Goal: Task Accomplishment & Management: Manage account settings

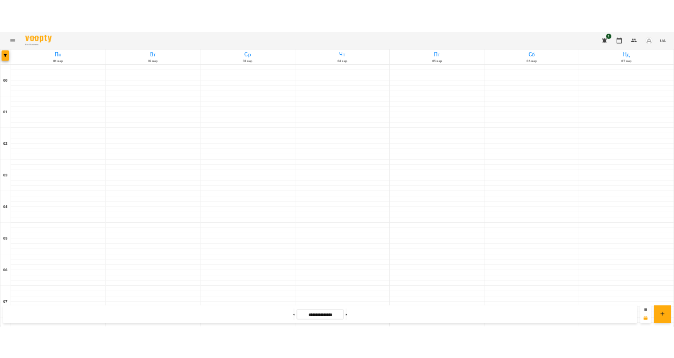
scroll to position [882, 0]
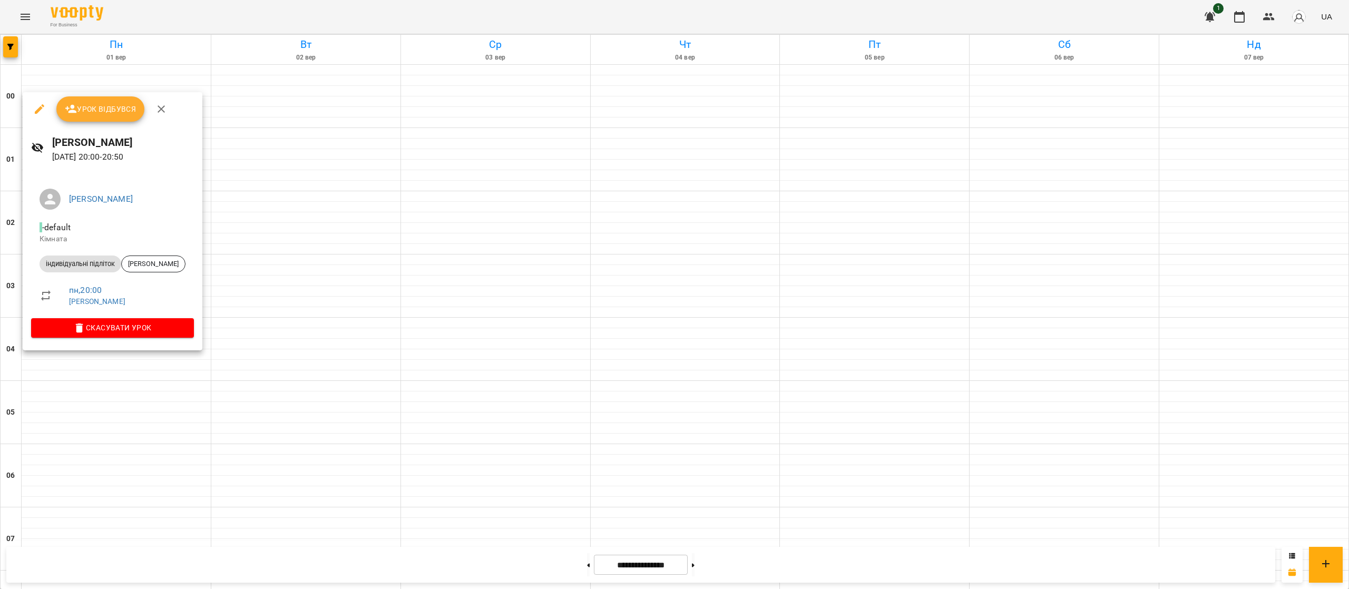
click at [322, 389] on div at bounding box center [674, 294] width 1349 height 589
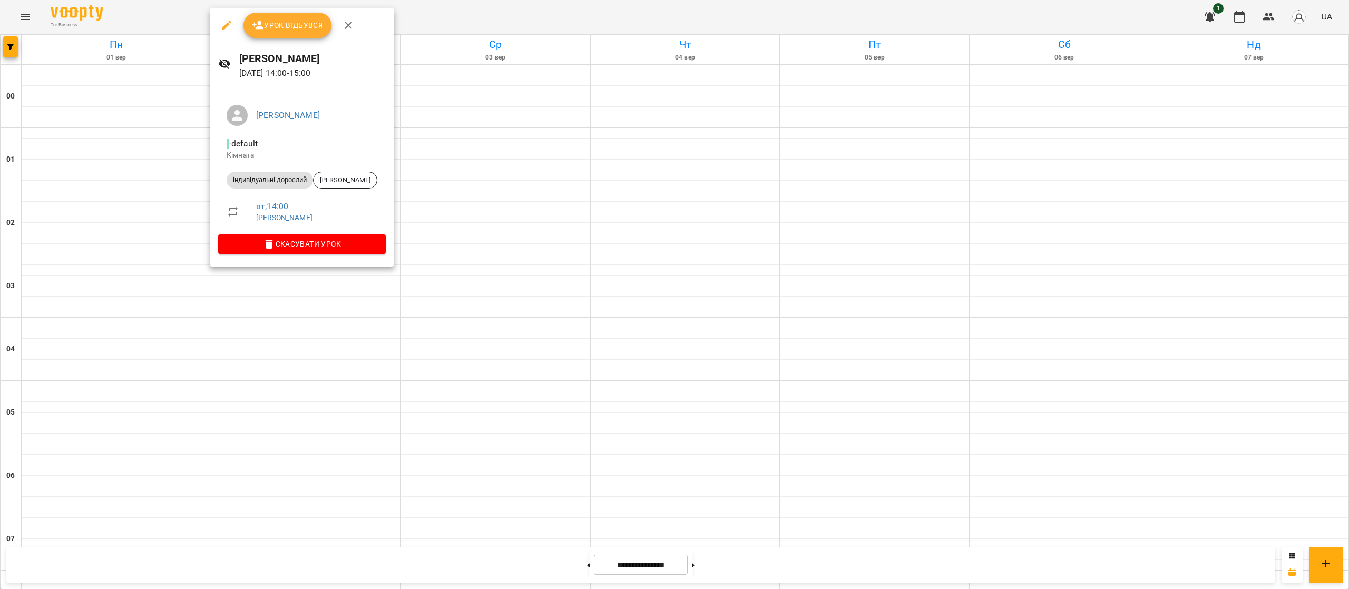
click at [399, 470] on div at bounding box center [674, 294] width 1349 height 589
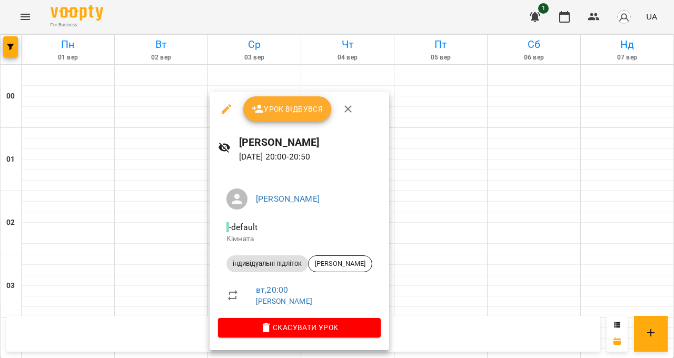
click at [382, 358] on div at bounding box center [337, 179] width 674 height 358
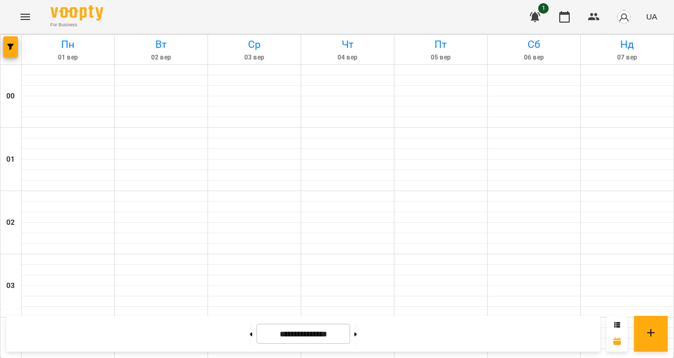
click at [601, 352] on div "**********" at bounding box center [303, 334] width 594 height 36
click at [357, 346] on button at bounding box center [356, 333] width 3 height 23
type input "**********"
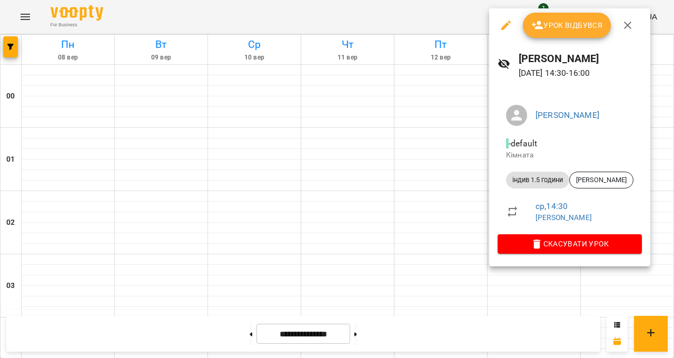
click at [447, 261] on div at bounding box center [337, 179] width 674 height 358
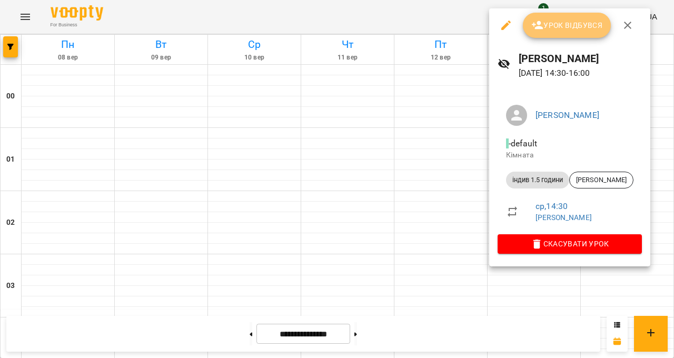
click at [581, 29] on span "Урок відбувся" at bounding box center [568, 25] width 72 height 13
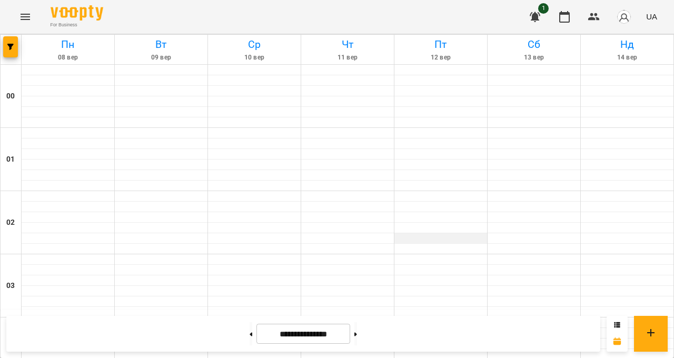
scroll to position [829, 0]
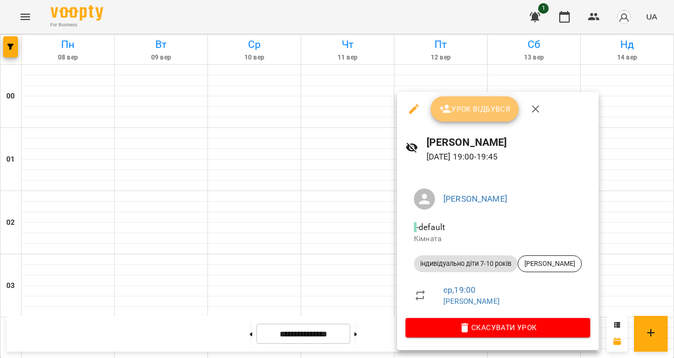
click at [480, 117] on button "Урок відбувся" at bounding box center [475, 108] width 89 height 25
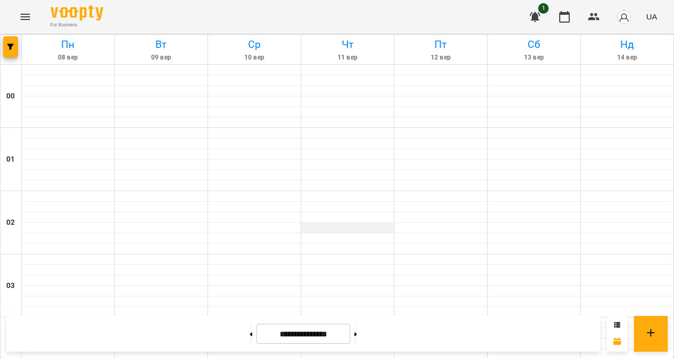
scroll to position [977, 0]
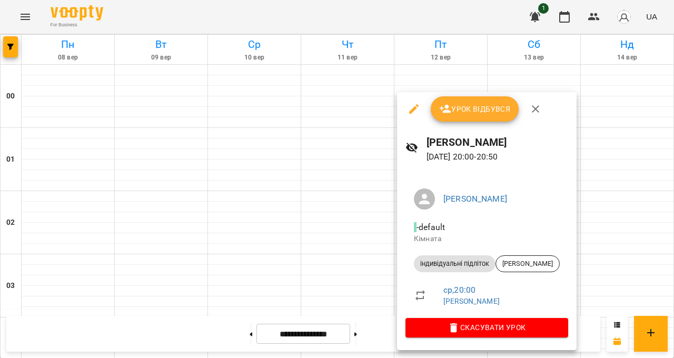
click at [478, 119] on button "Урок відбувся" at bounding box center [475, 108] width 89 height 25
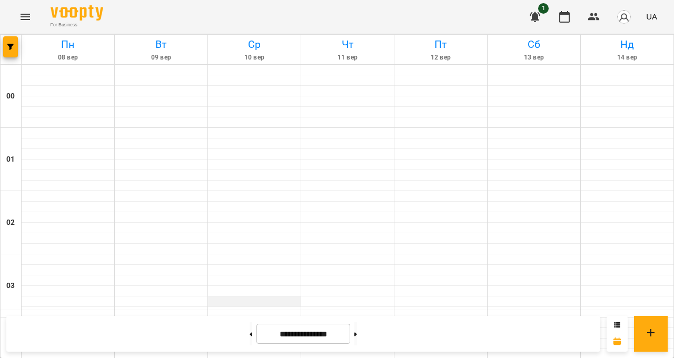
scroll to position [591, 0]
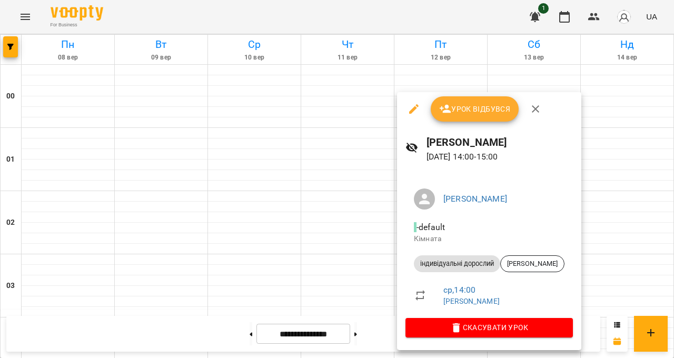
click at [440, 358] on div at bounding box center [337, 179] width 674 height 358
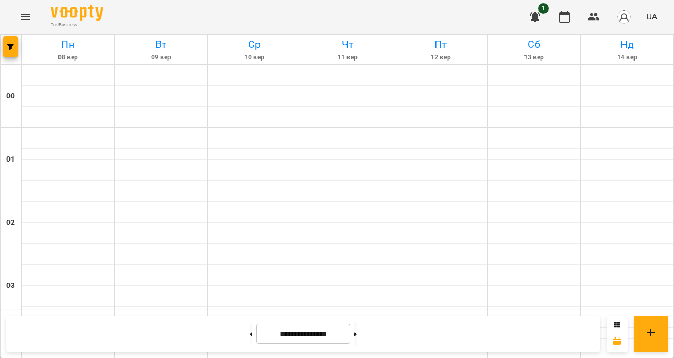
scroll to position [766, 0]
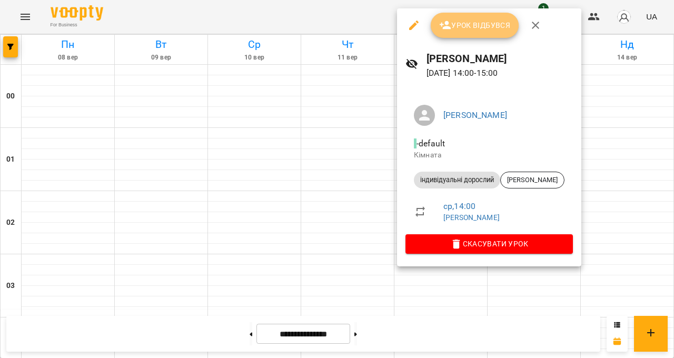
click at [469, 33] on button "Урок відбувся" at bounding box center [475, 25] width 89 height 25
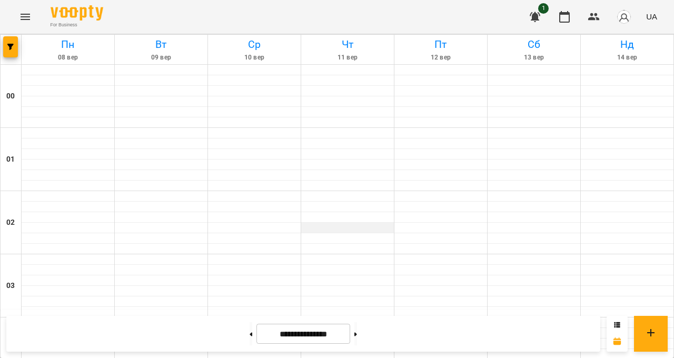
scroll to position [977, 0]
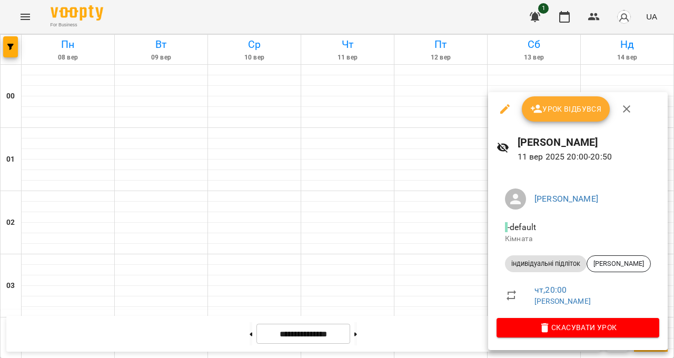
click at [674, 177] on div at bounding box center [337, 179] width 674 height 358
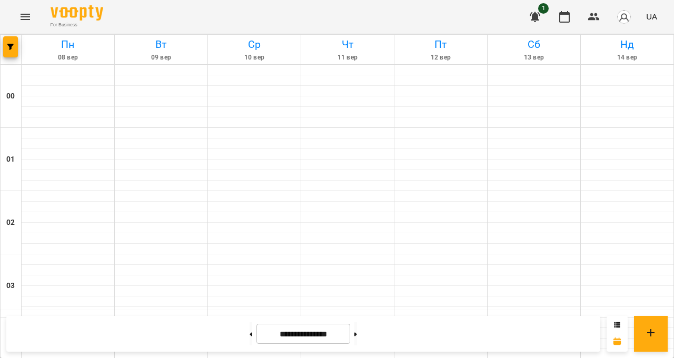
scroll to position [794, 0]
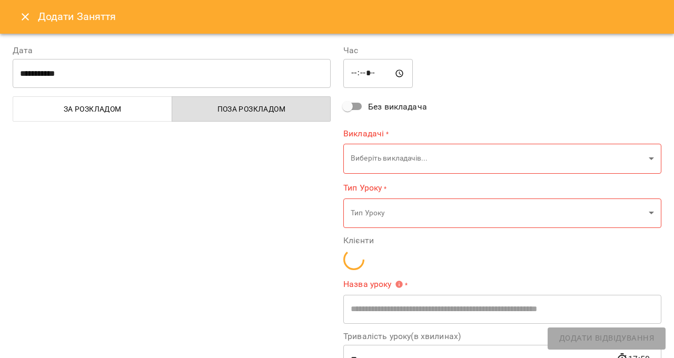
click at [15, 18] on button "Close" at bounding box center [25, 16] width 25 height 25
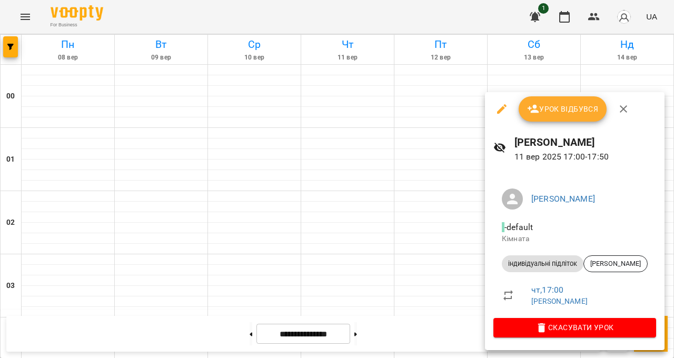
click at [589, 97] on button "Урок відбувся" at bounding box center [563, 108] width 89 height 25
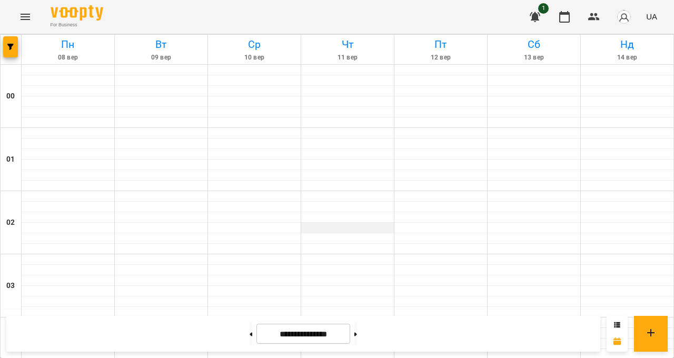
scroll to position [653, 0]
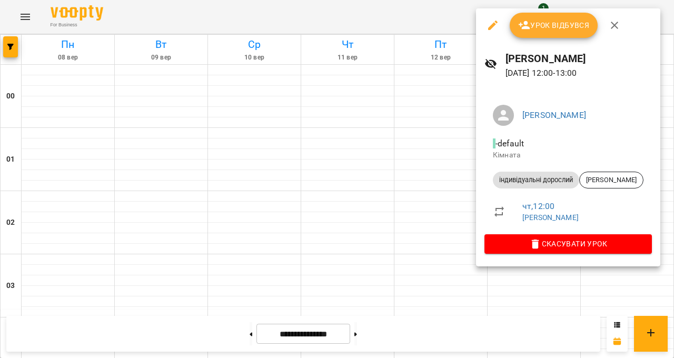
click at [674, 216] on div at bounding box center [337, 179] width 674 height 358
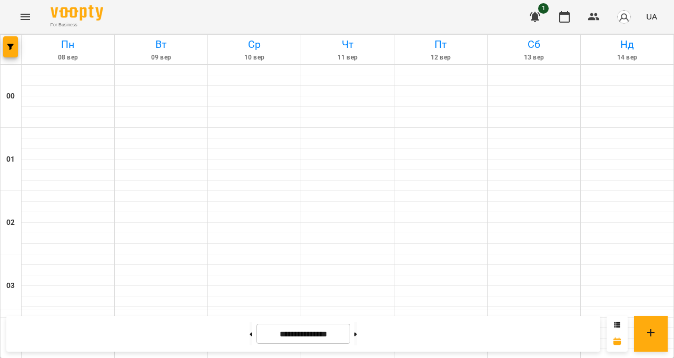
scroll to position [977, 0]
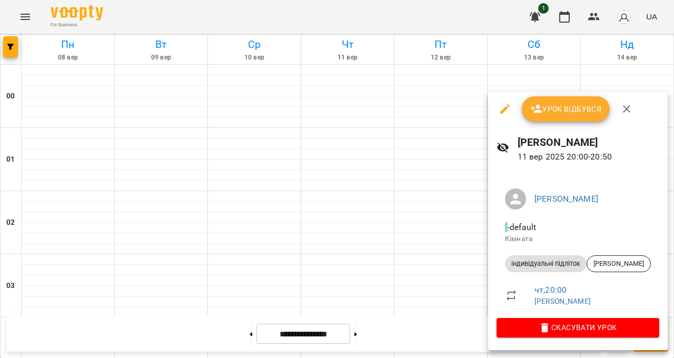
click at [674, 199] on div at bounding box center [337, 179] width 674 height 358
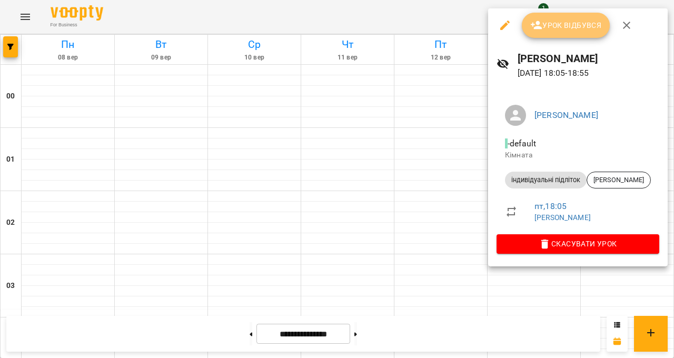
click at [552, 28] on span "Урок відбувся" at bounding box center [566, 25] width 72 height 13
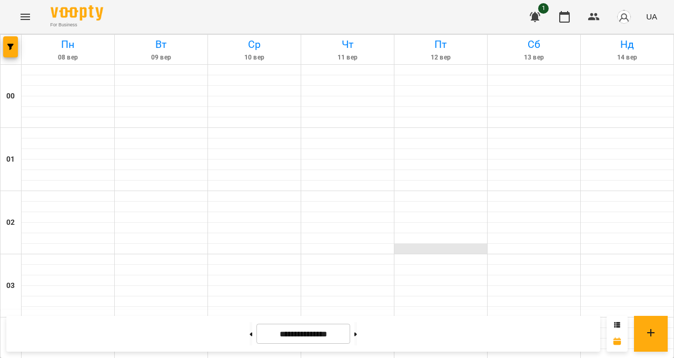
scroll to position [977, 0]
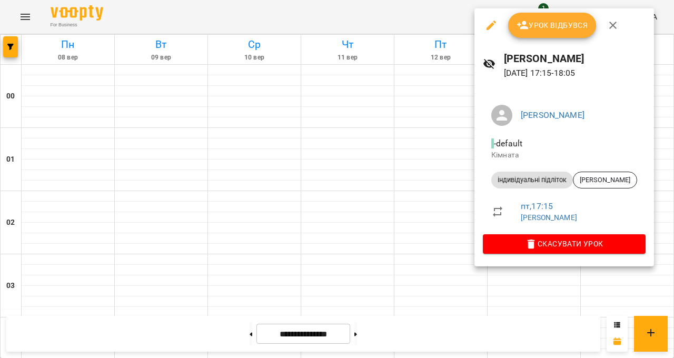
click at [543, 19] on span "Урок відбувся" at bounding box center [553, 25] width 72 height 13
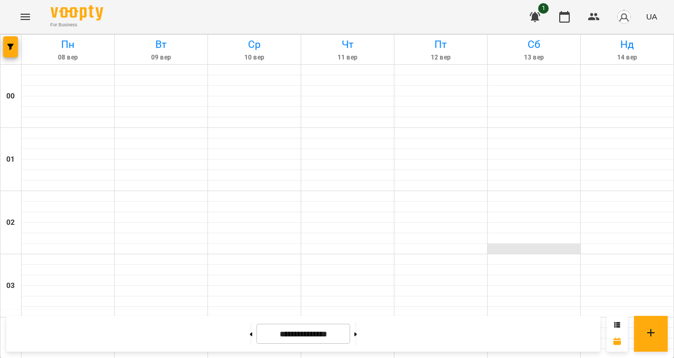
scroll to position [885, 0]
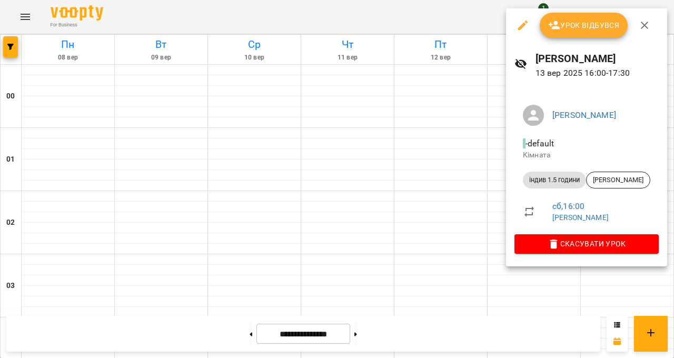
click at [603, 34] on button "Урок відбувся" at bounding box center [584, 25] width 89 height 25
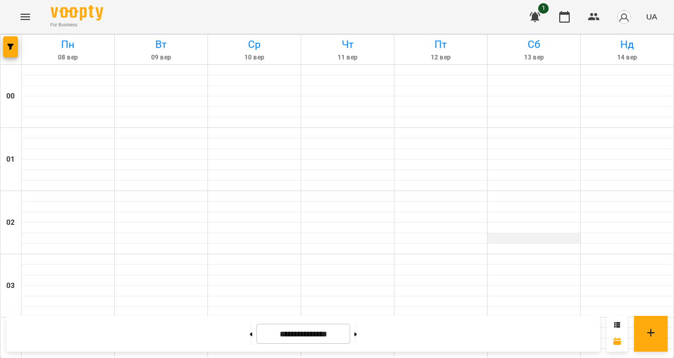
scroll to position [591, 0]
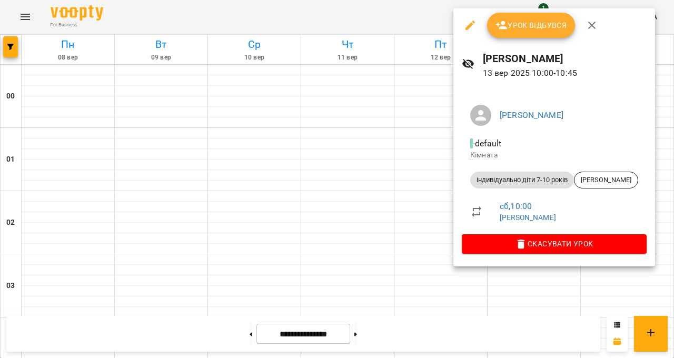
click at [514, 19] on span "Урок відбувся" at bounding box center [532, 25] width 72 height 13
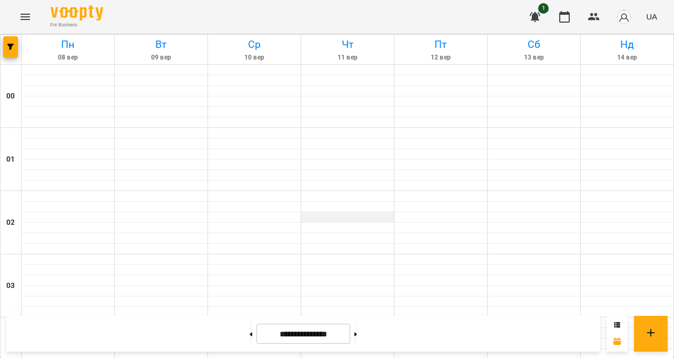
scroll to position [723, 0]
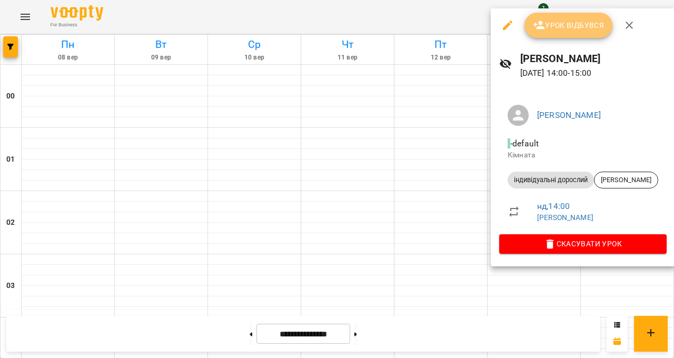
click at [566, 35] on button "Урок відбувся" at bounding box center [569, 25] width 89 height 25
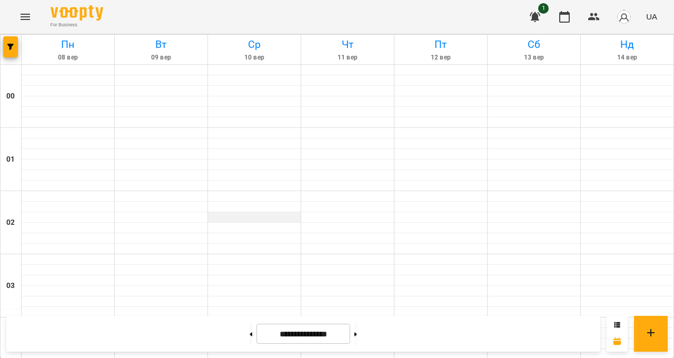
scroll to position [977, 0]
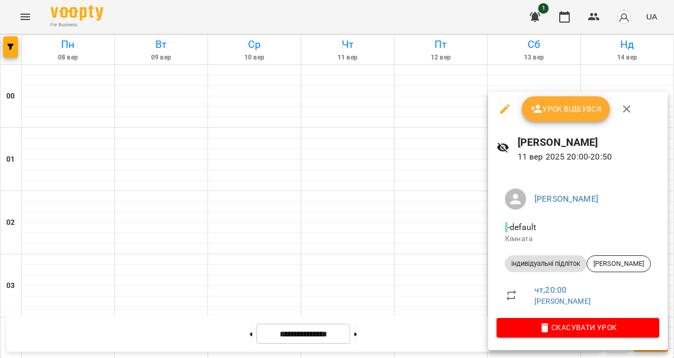
click at [630, 358] on div at bounding box center [337, 179] width 674 height 358
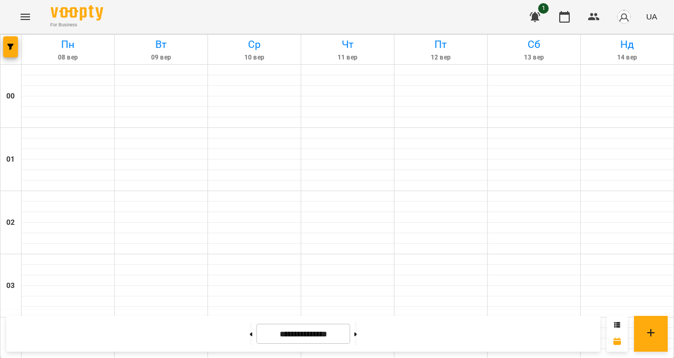
scroll to position [752, 0]
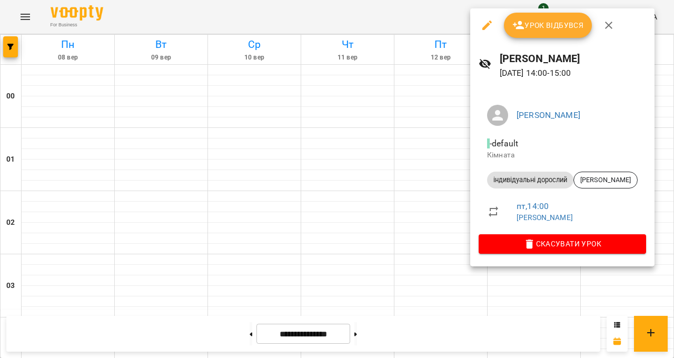
click at [674, 223] on div at bounding box center [337, 179] width 674 height 358
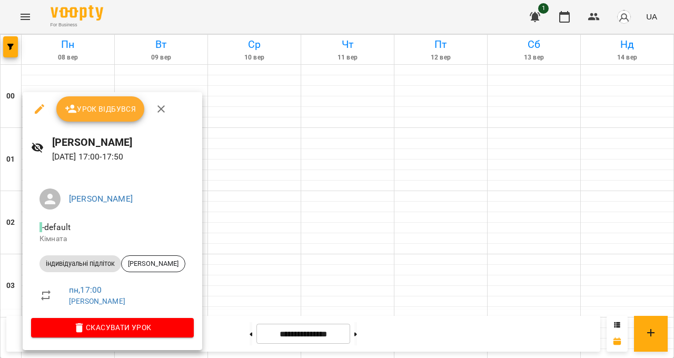
click at [101, 107] on span "Урок відбувся" at bounding box center [101, 109] width 72 height 13
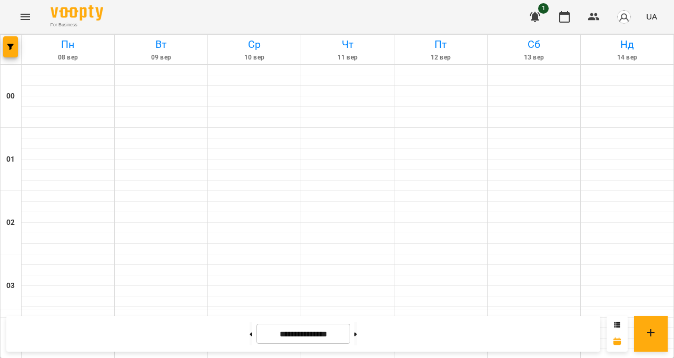
scroll to position [962, 0]
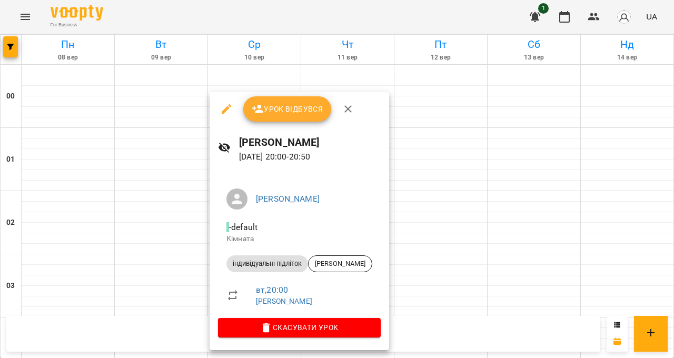
click at [277, 358] on div at bounding box center [337, 179] width 674 height 358
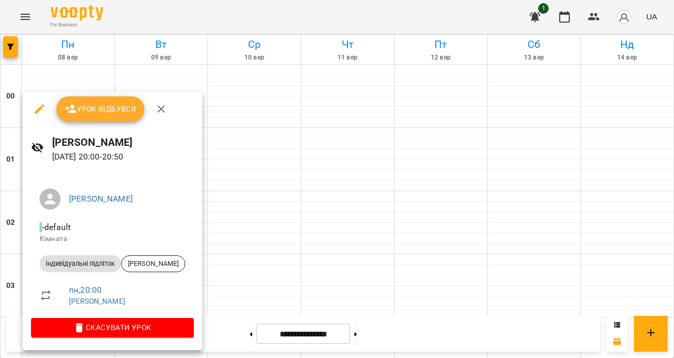
click at [145, 358] on div at bounding box center [337, 179] width 674 height 358
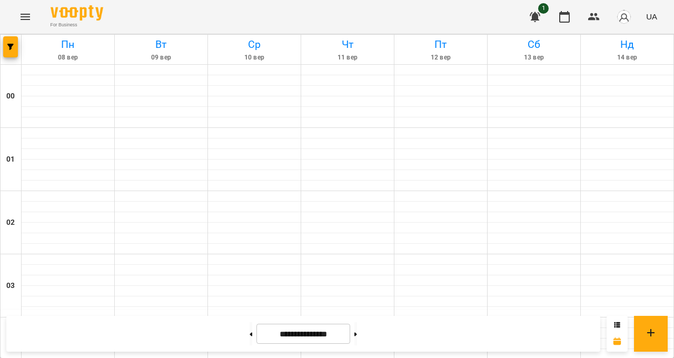
scroll to position [562, 0]
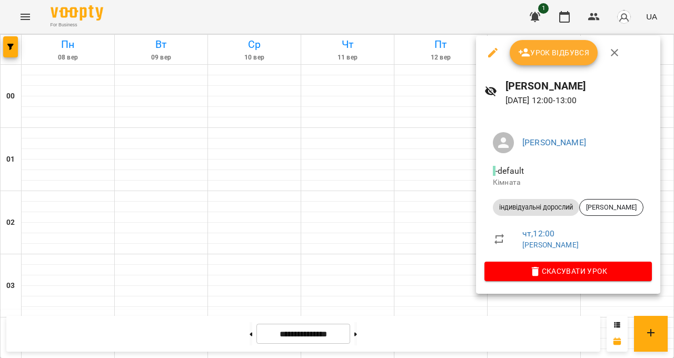
click at [674, 358] on div at bounding box center [337, 179] width 674 height 358
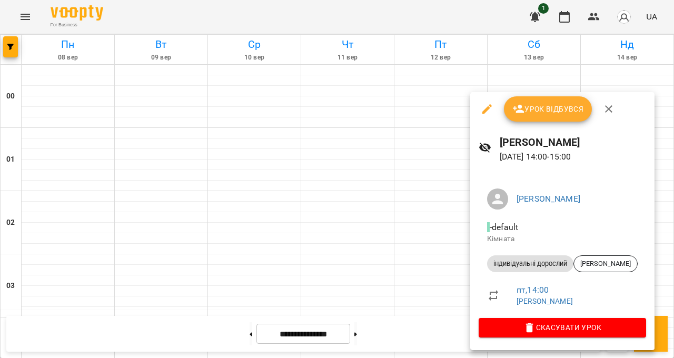
click at [597, 358] on div at bounding box center [337, 179] width 674 height 358
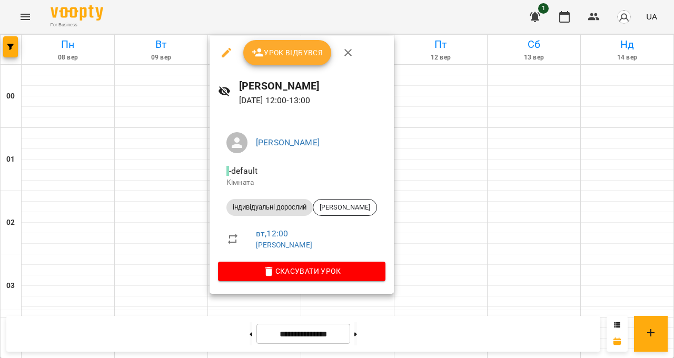
click at [264, 286] on div "Максим Сідєльніков - default Кімната індивідуальні дорослий Віталій Ганженко вт…" at bounding box center [302, 204] width 184 height 179
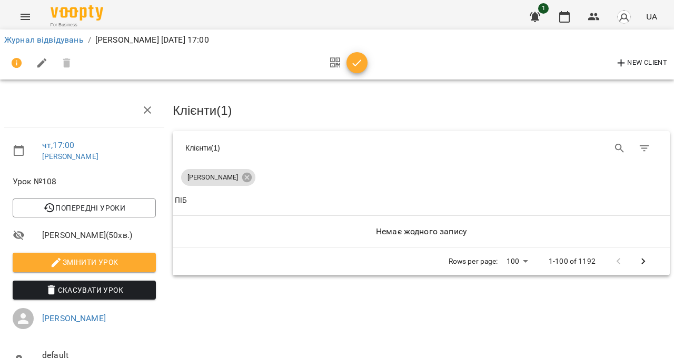
click at [60, 33] on div "Журнал відвідувань / [PERSON_NAME][DATE] 17:00" at bounding box center [337, 40] width 670 height 17
click at [57, 37] on link "Журнал відвідувань" at bounding box center [44, 40] width 80 height 10
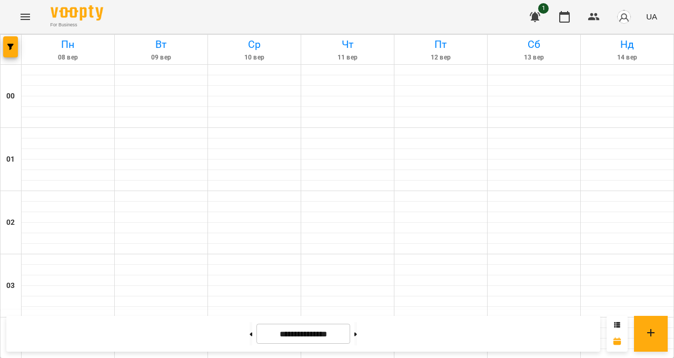
scroll to position [934, 0]
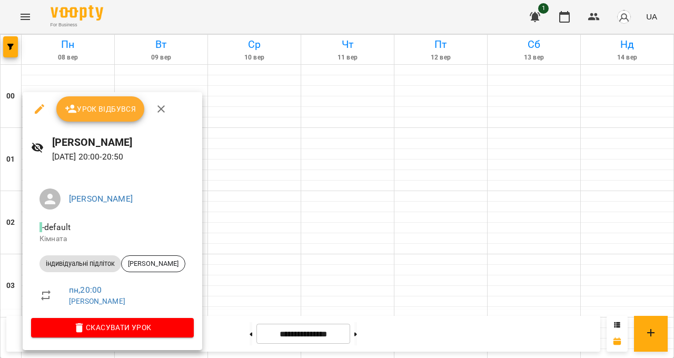
click at [381, 315] on div at bounding box center [337, 179] width 674 height 358
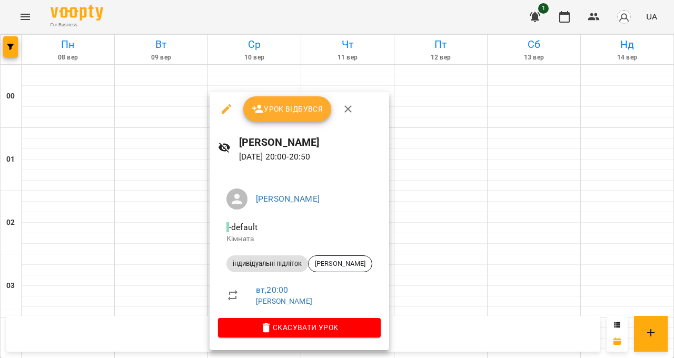
click at [463, 309] on div at bounding box center [337, 179] width 674 height 358
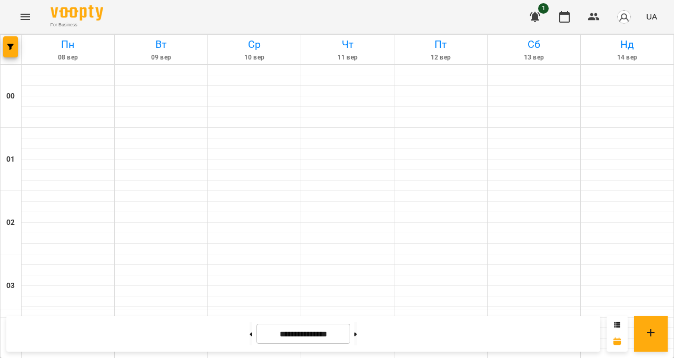
scroll to position [716, 0]
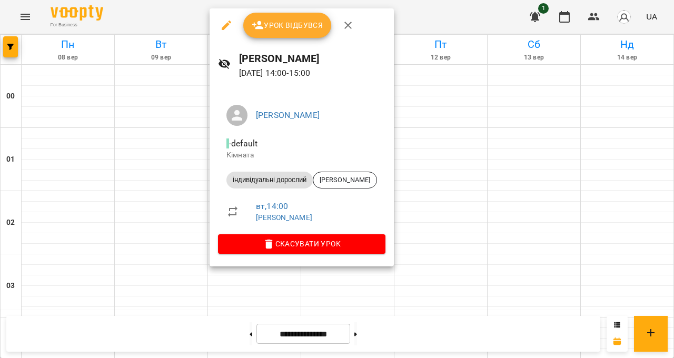
click at [410, 137] on div at bounding box center [337, 179] width 674 height 358
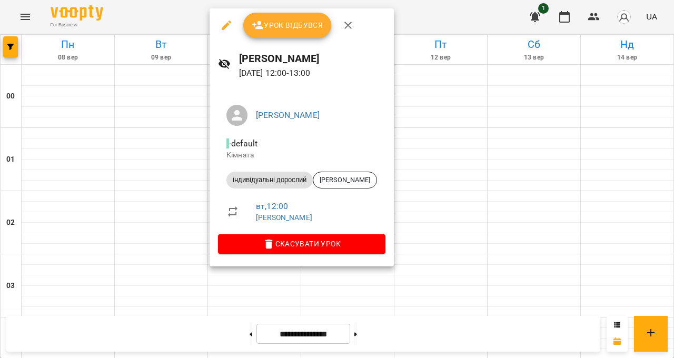
click at [481, 142] on div at bounding box center [337, 179] width 674 height 358
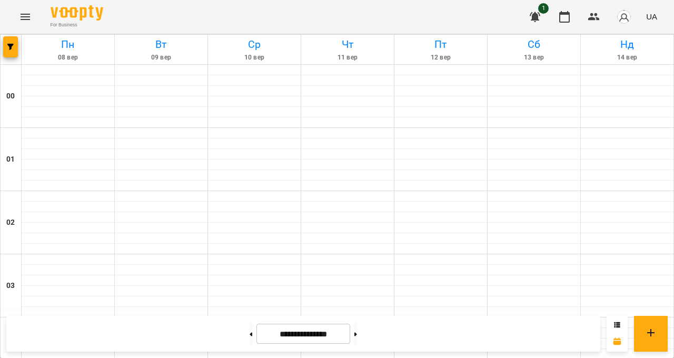
scroll to position [597, 0]
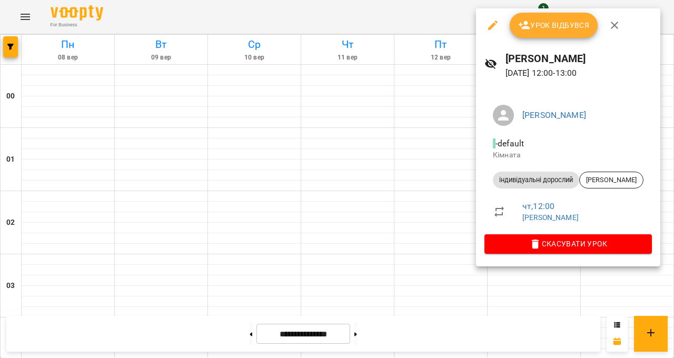
click at [652, 307] on div at bounding box center [337, 179] width 674 height 358
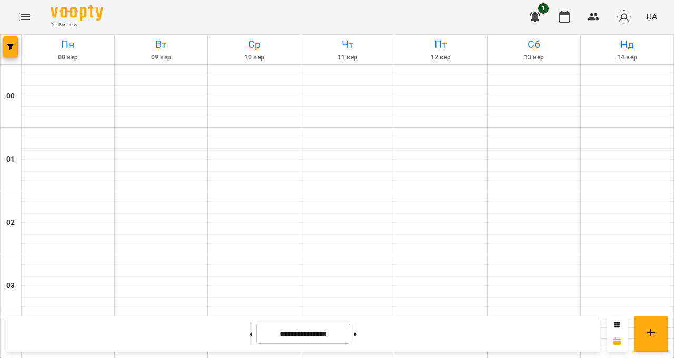
click at [252, 346] on button at bounding box center [251, 333] width 3 height 23
type input "**********"
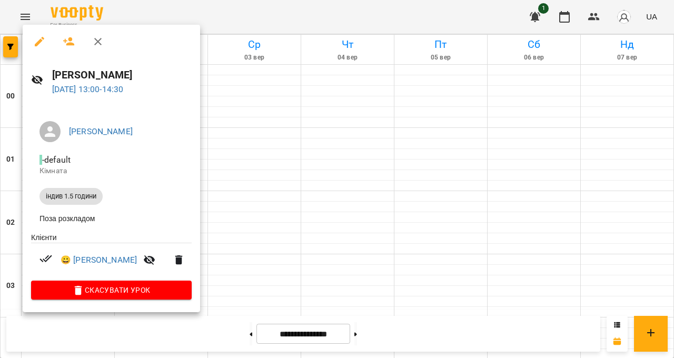
click at [368, 320] on div at bounding box center [337, 179] width 674 height 358
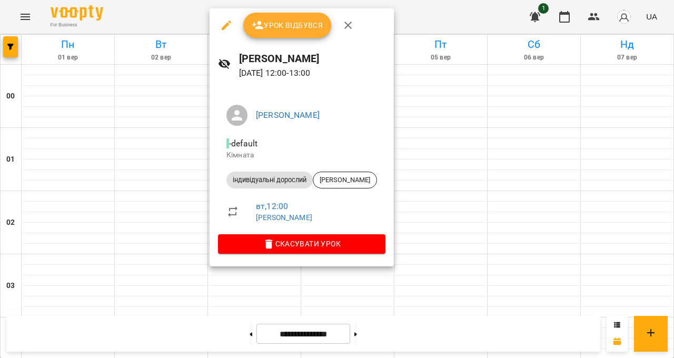
click at [391, 358] on div at bounding box center [337, 179] width 674 height 358
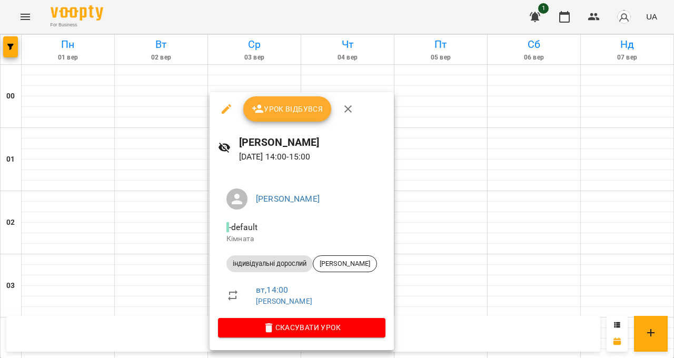
click at [480, 358] on div at bounding box center [337, 179] width 674 height 358
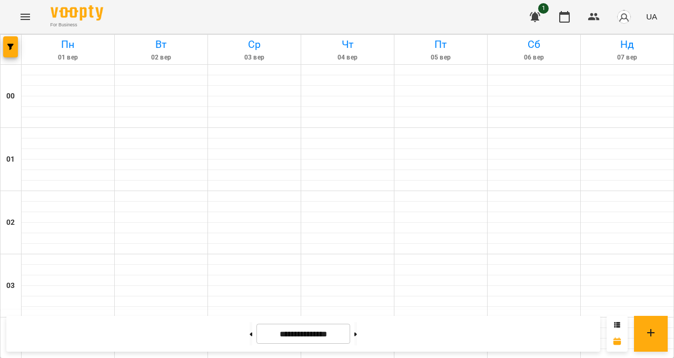
scroll to position [759, 0]
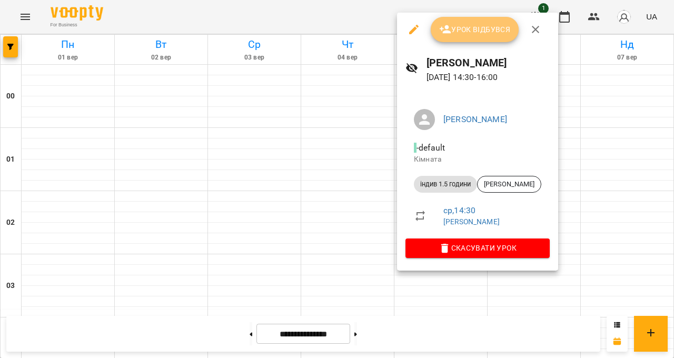
click at [489, 34] on span "Урок відбувся" at bounding box center [475, 29] width 72 height 13
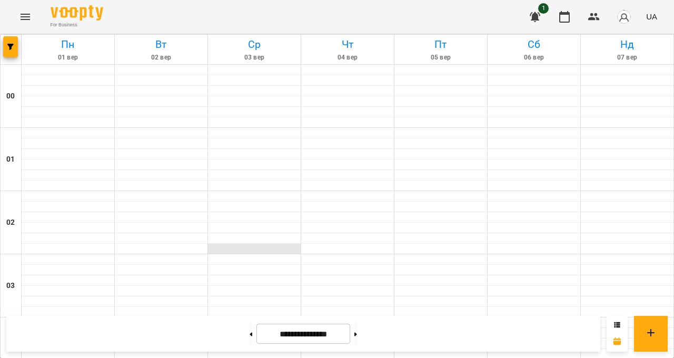
scroll to position [793, 0]
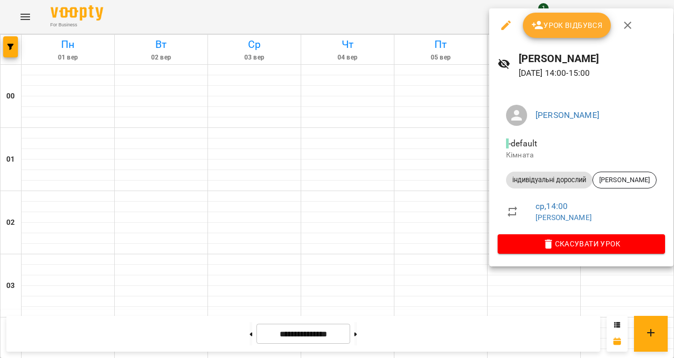
click at [564, 38] on div "Урок відбувся" at bounding box center [581, 25] width 184 height 34
click at [563, 25] on span "Урок відбувся" at bounding box center [568, 25] width 72 height 13
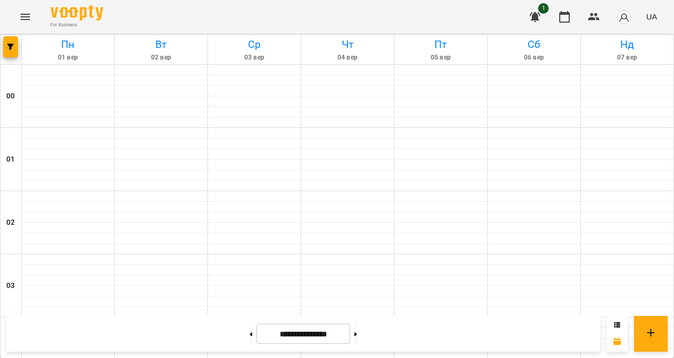
scroll to position [913, 0]
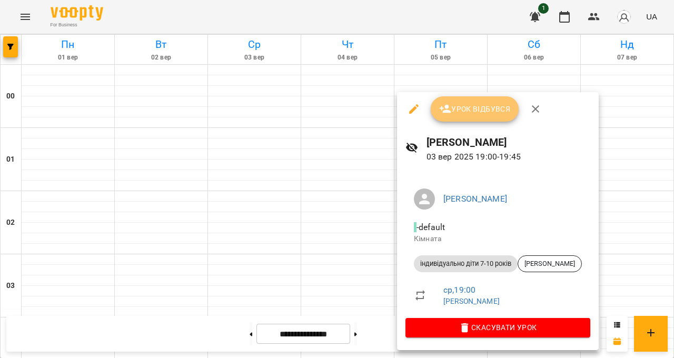
click at [492, 107] on span "Урок відбувся" at bounding box center [475, 109] width 72 height 13
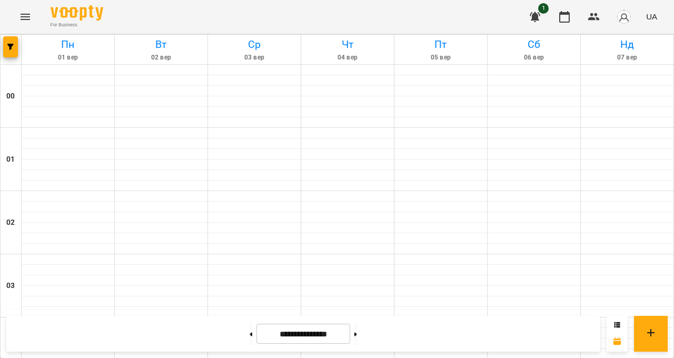
scroll to position [977, 0]
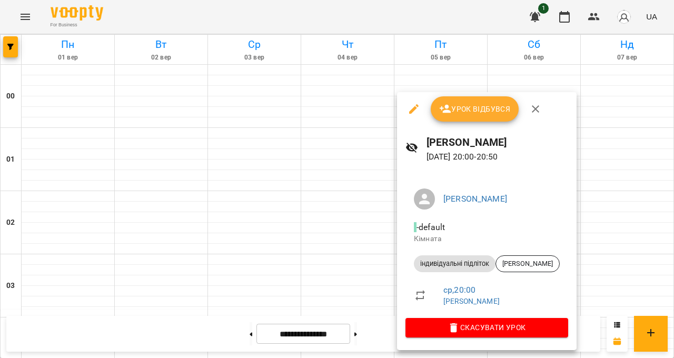
click at [520, 358] on div at bounding box center [337, 179] width 674 height 358
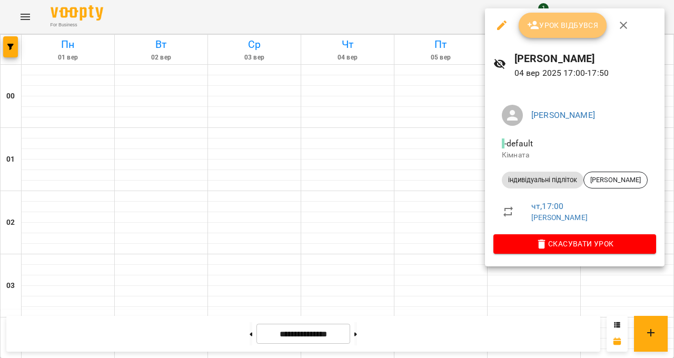
click at [561, 16] on button "Урок відбувся" at bounding box center [563, 25] width 89 height 25
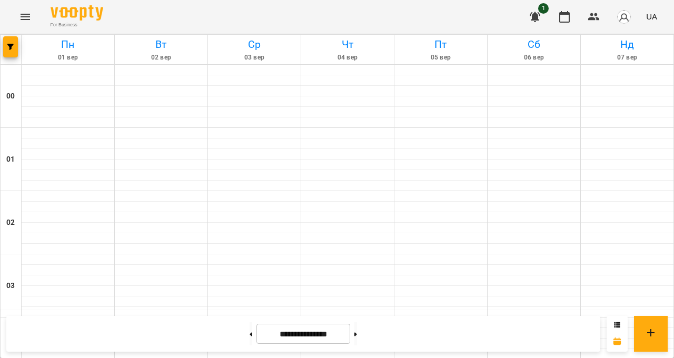
scroll to position [688, 0]
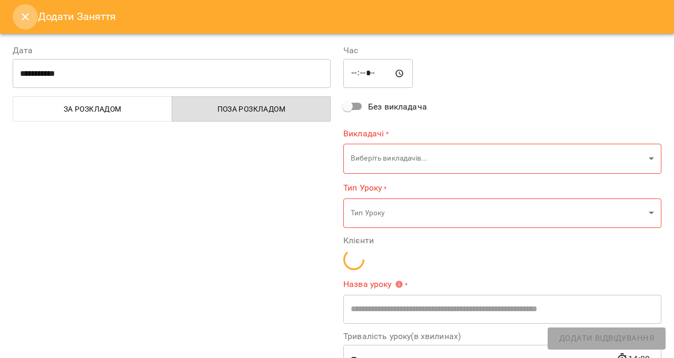
click at [26, 12] on icon "Close" at bounding box center [25, 17] width 13 height 13
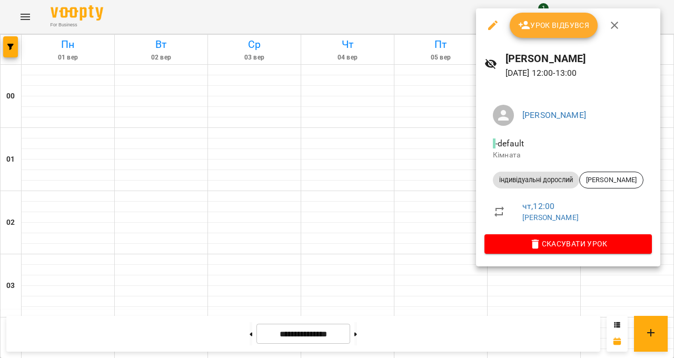
click at [674, 151] on div at bounding box center [337, 179] width 674 height 358
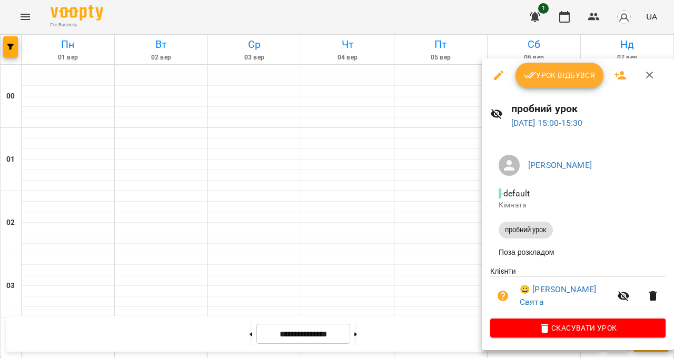
click at [674, 343] on div at bounding box center [337, 179] width 674 height 358
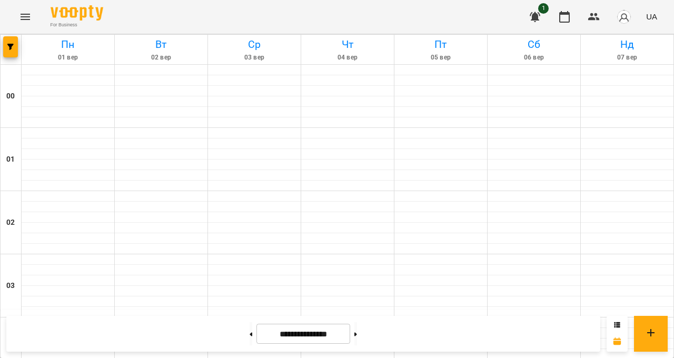
scroll to position [843, 0]
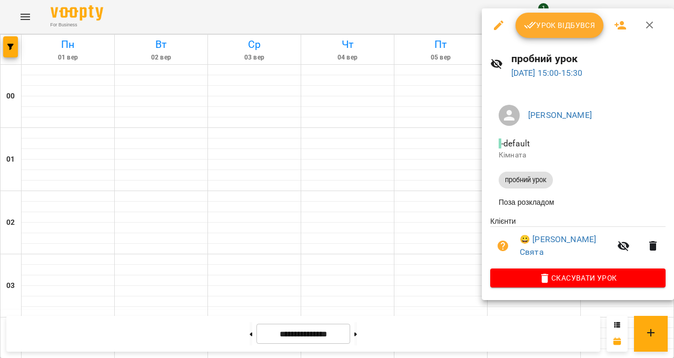
click at [674, 219] on div at bounding box center [337, 179] width 674 height 358
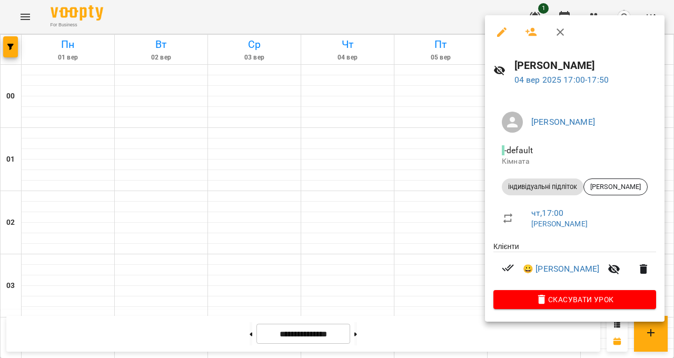
click at [674, 358] on div at bounding box center [337, 179] width 674 height 358
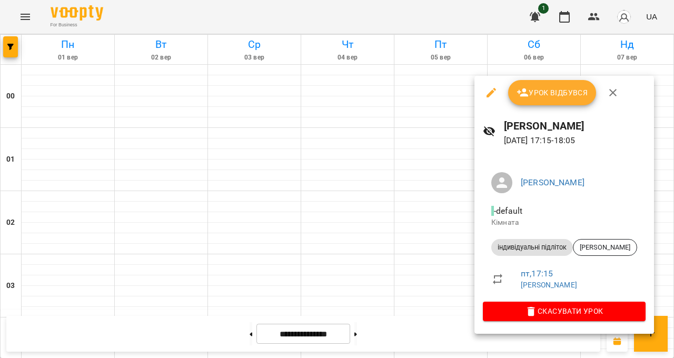
click at [674, 328] on div at bounding box center [337, 179] width 674 height 358
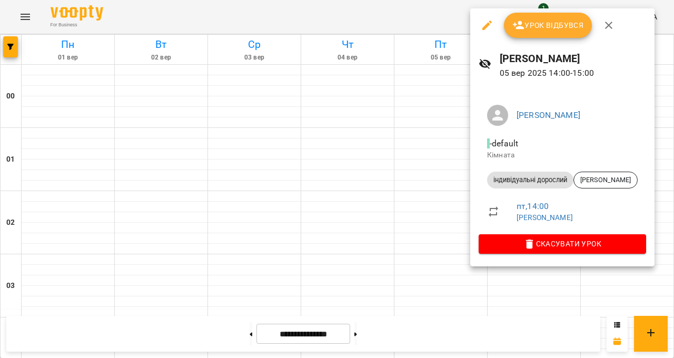
click at [674, 143] on div at bounding box center [337, 179] width 674 height 358
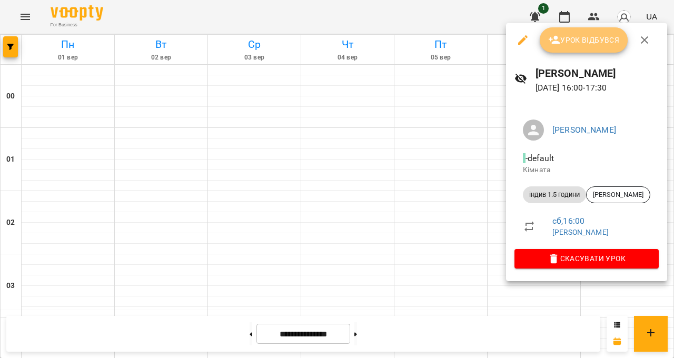
click at [569, 44] on span "Урок відбувся" at bounding box center [584, 40] width 72 height 13
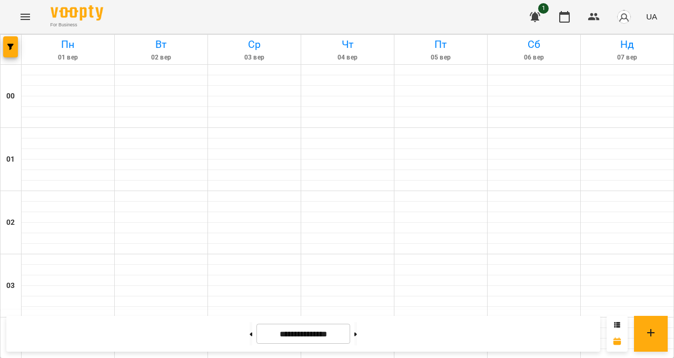
scroll to position [879, 0]
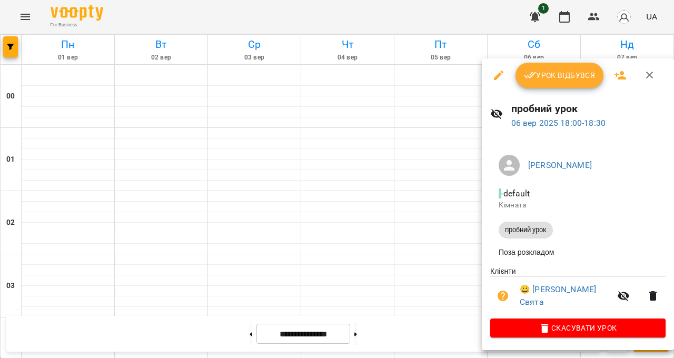
click at [674, 334] on div at bounding box center [337, 179] width 674 height 358
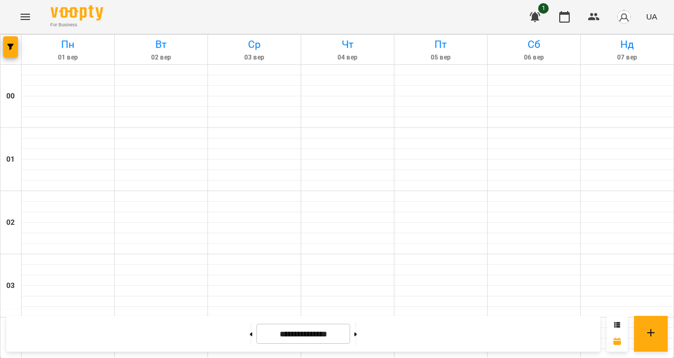
scroll to position [661, 0]
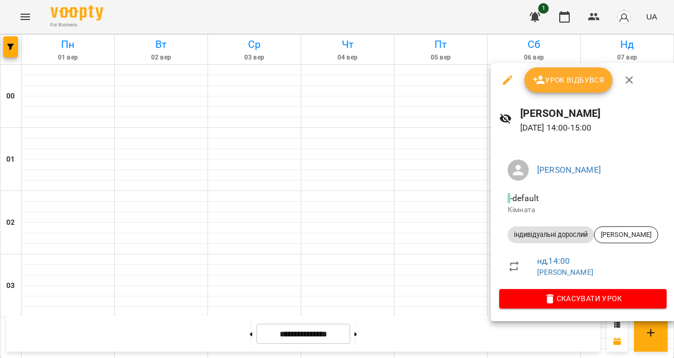
click at [572, 74] on span "Урок відбувся" at bounding box center [569, 80] width 72 height 13
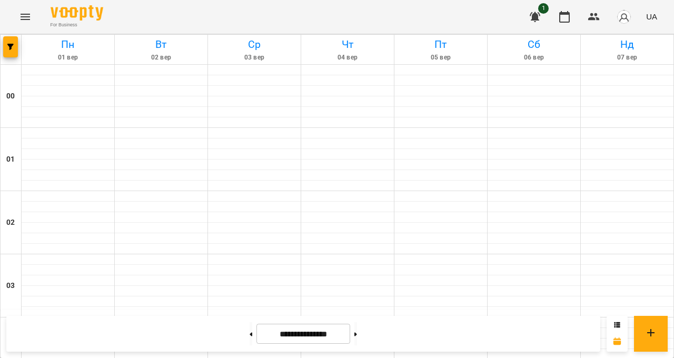
scroll to position [640, 0]
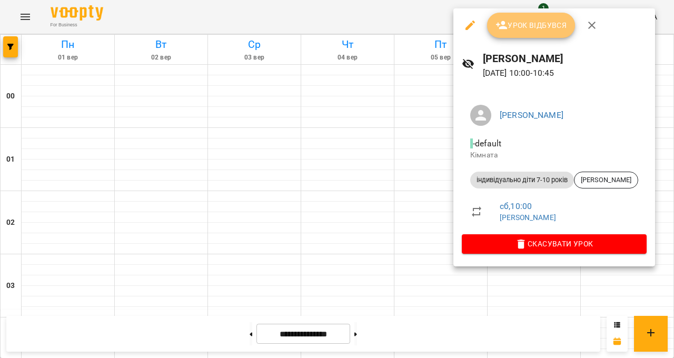
click at [531, 21] on span "Урок відбувся" at bounding box center [532, 25] width 72 height 13
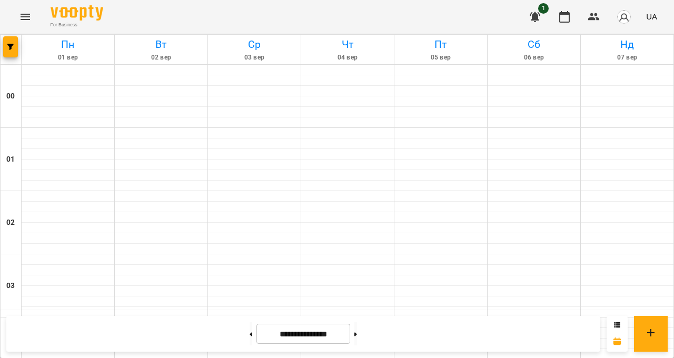
scroll to position [977, 0]
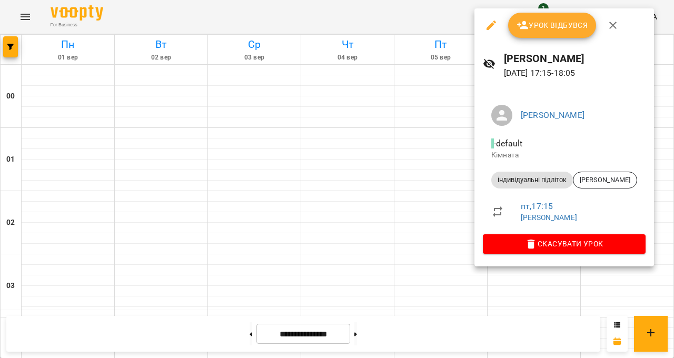
click at [674, 182] on div at bounding box center [337, 179] width 674 height 358
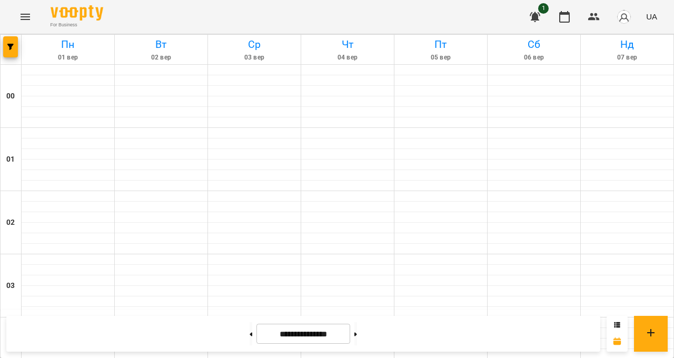
scroll to position [682, 0]
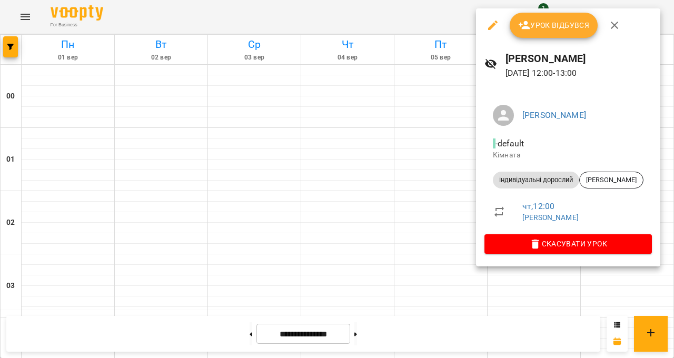
click at [674, 216] on div at bounding box center [337, 179] width 674 height 358
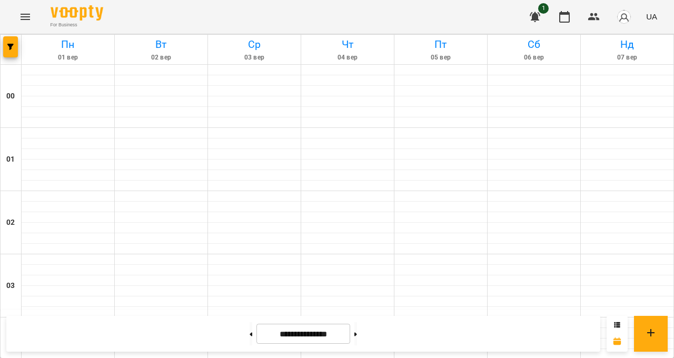
scroll to position [977, 0]
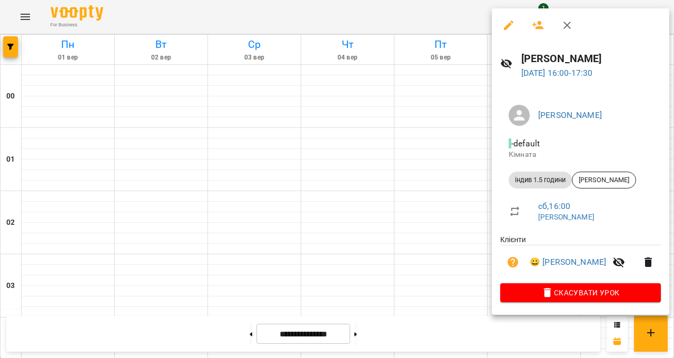
click at [674, 140] on div at bounding box center [337, 179] width 674 height 358
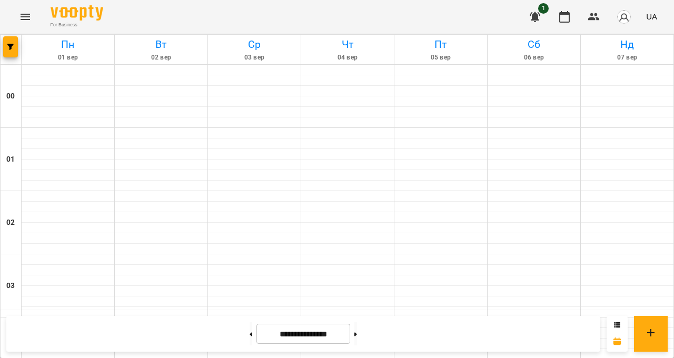
scroll to position [780, 0]
click at [357, 346] on button at bounding box center [356, 333] width 3 height 23
click at [252, 346] on button at bounding box center [251, 333] width 3 height 23
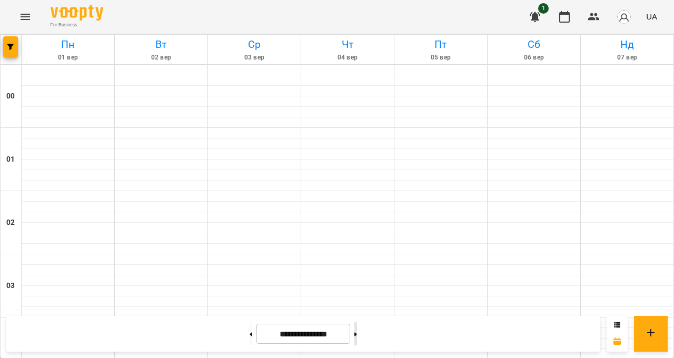
click at [357, 346] on button at bounding box center [356, 333] width 3 height 23
type input "**********"
